Goal: Task Accomplishment & Management: Manage account settings

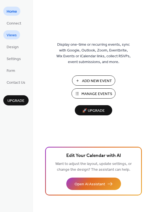
click at [15, 34] on span "Views" at bounding box center [12, 35] width 10 height 6
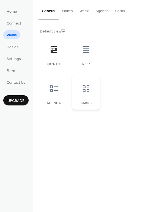
click at [85, 88] on icon at bounding box center [86, 88] width 7 height 7
click at [14, 60] on span "Settings" at bounding box center [14, 59] width 14 height 6
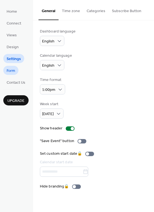
click at [9, 70] on span "Form" at bounding box center [11, 71] width 9 height 6
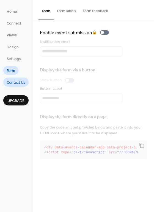
click at [15, 84] on span "Contact Us" at bounding box center [16, 83] width 19 height 6
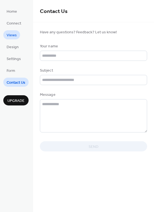
click at [12, 33] on span "Views" at bounding box center [12, 35] width 10 height 6
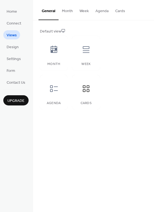
click at [116, 12] on button "Cards" at bounding box center [120, 10] width 16 height 20
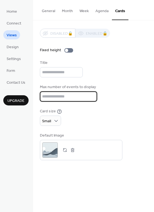
click at [54, 97] on input "**" at bounding box center [68, 96] width 57 height 10
type input "*"
click at [107, 91] on div "Max number of events to display *" at bounding box center [93, 92] width 107 height 17
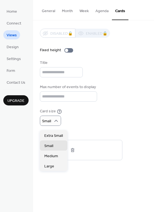
click at [85, 121] on div "Card size Small" at bounding box center [93, 116] width 107 height 17
